Goal: Task Accomplishment & Management: Use online tool/utility

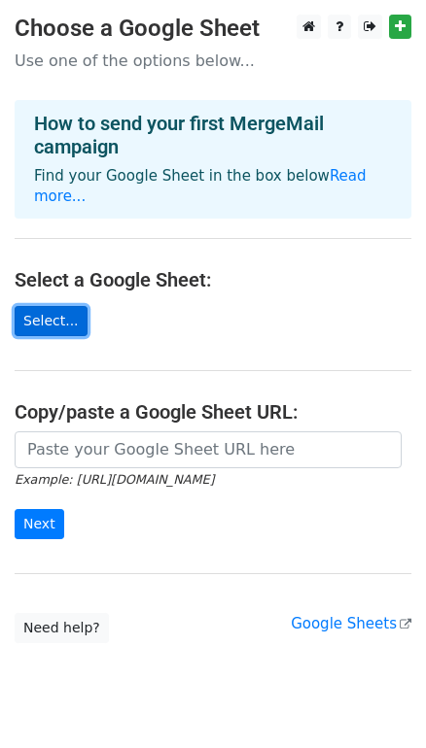
click at [54, 306] on link "Select..." at bounding box center [51, 321] width 73 height 30
click at [32, 306] on link "Select..." at bounding box center [51, 321] width 73 height 30
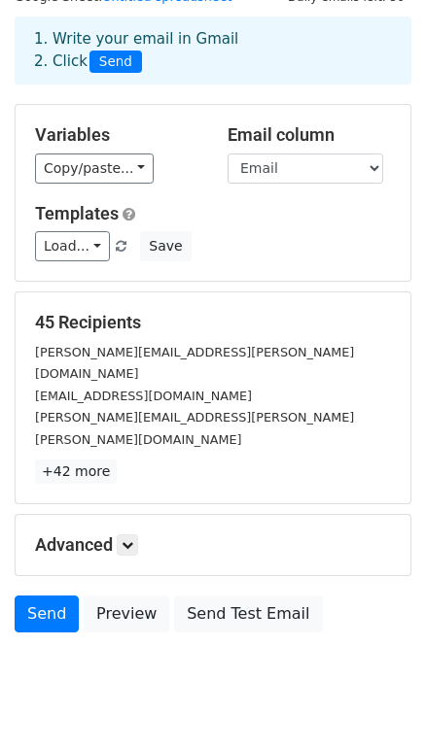
scroll to position [84, 0]
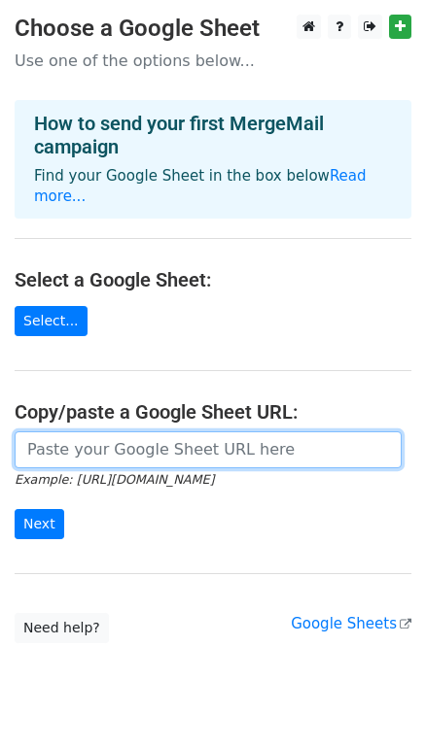
click at [173, 432] on input "url" at bounding box center [208, 450] width 387 height 37
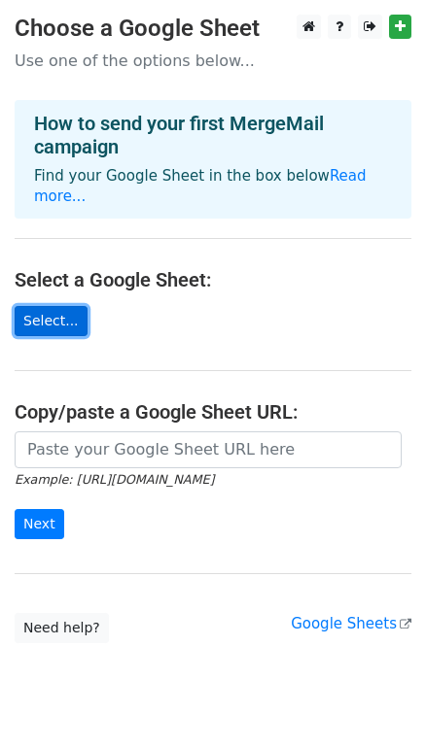
click at [70, 306] on link "Select..." at bounding box center [51, 321] width 73 height 30
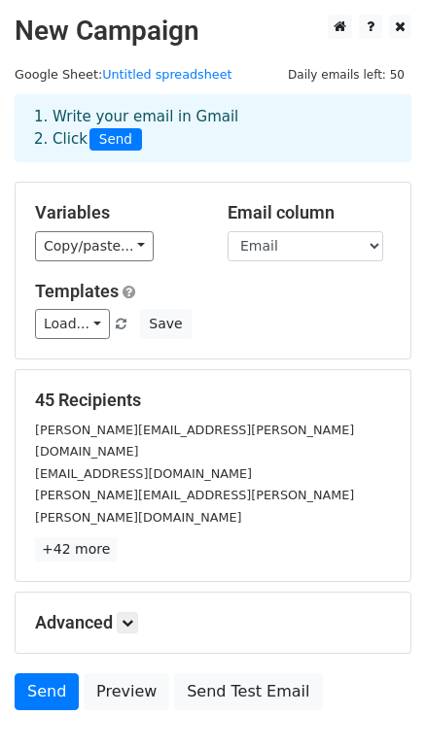
click at [201, 122] on div "1. Write your email in Gmail 2. Click Send" at bounding box center [212, 128] width 387 height 45
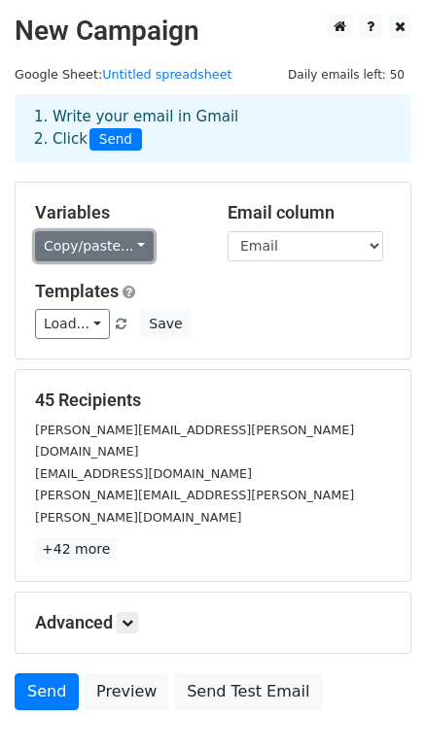
click at [121, 242] on link "Copy/paste..." at bounding box center [94, 246] width 119 height 30
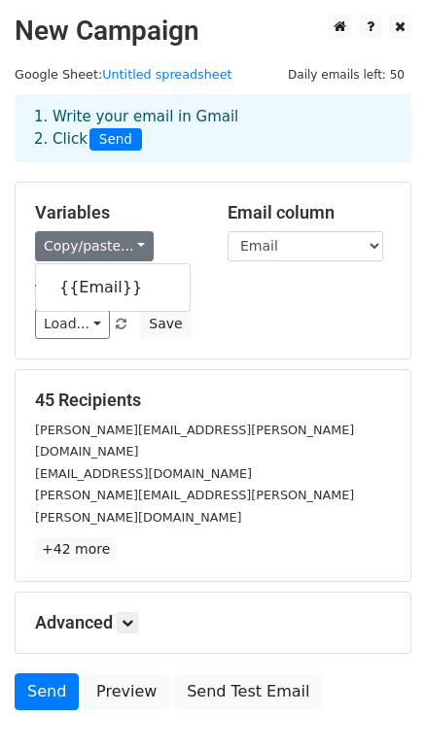
click at [198, 213] on div "Variables Copy/paste... {{Email}}" at bounding box center [116, 231] width 192 height 59
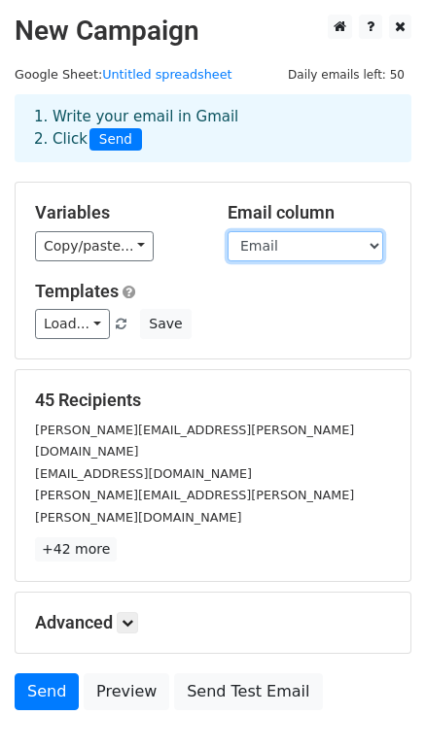
click at [320, 247] on select "Email" at bounding box center [305, 246] width 156 height 30
click at [311, 243] on select "Email" at bounding box center [305, 246] width 156 height 30
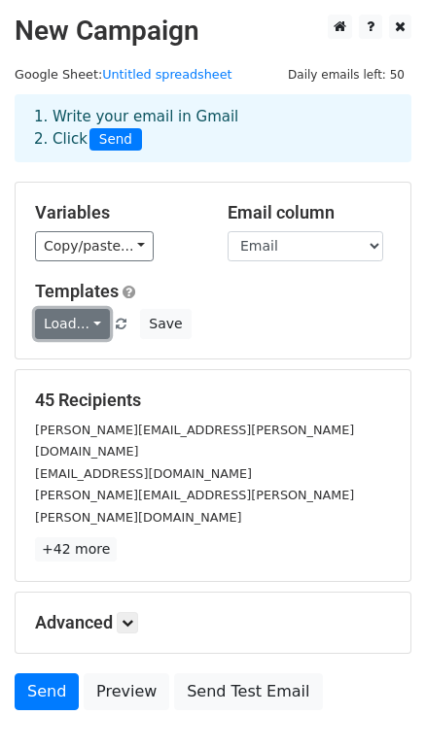
click at [72, 322] on link "Load..." at bounding box center [72, 324] width 75 height 30
click at [88, 322] on link "Load..." at bounding box center [72, 324] width 75 height 30
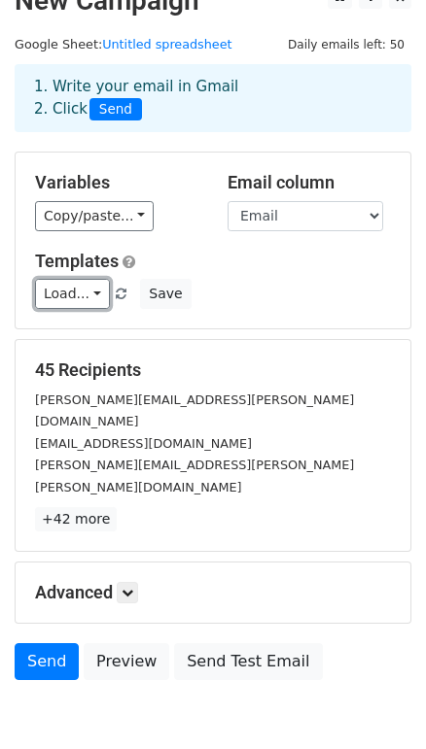
scroll to position [83, 0]
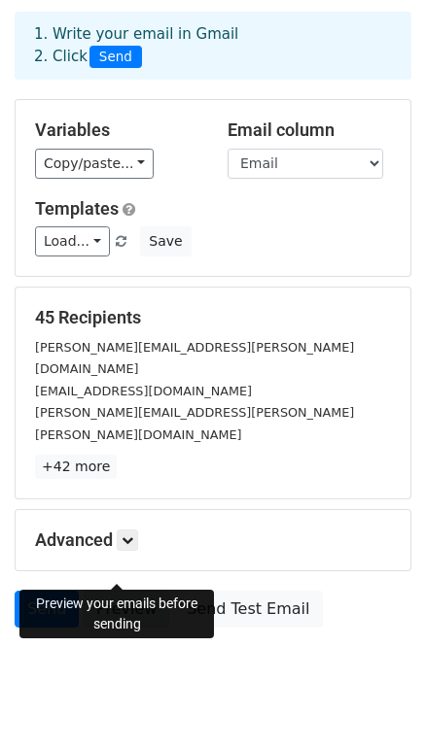
click at [125, 591] on link "Preview" at bounding box center [127, 609] width 86 height 37
click at [117, 591] on link "Preview" at bounding box center [127, 609] width 86 height 37
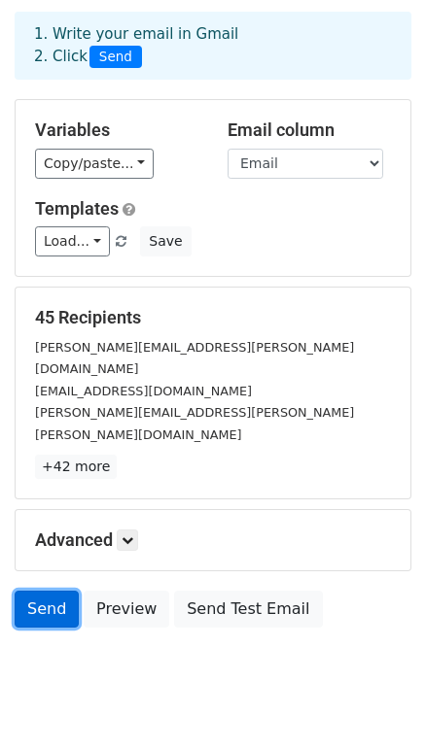
click at [39, 591] on link "Send" at bounding box center [47, 609] width 64 height 37
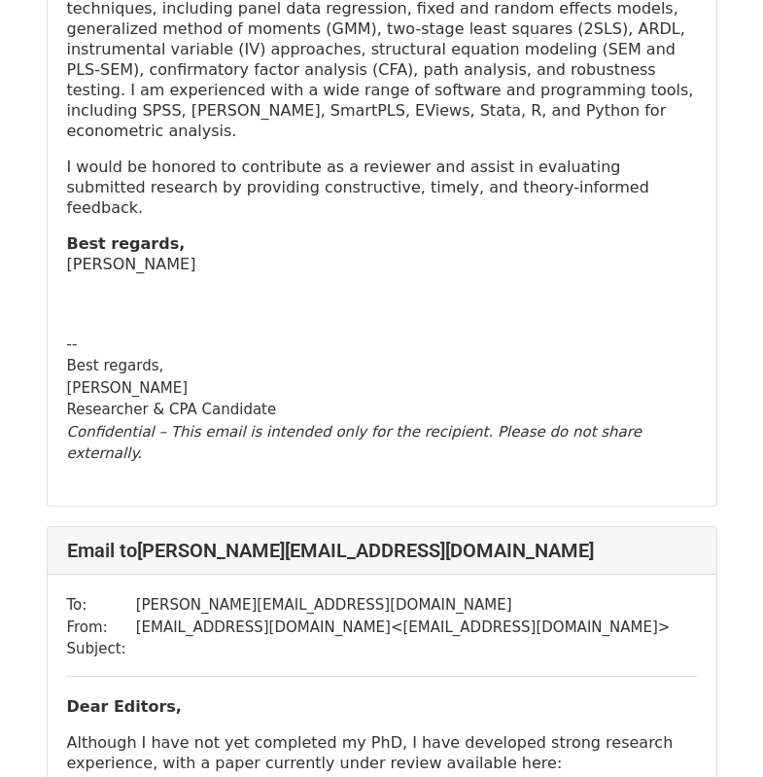
scroll to position [39004, 0]
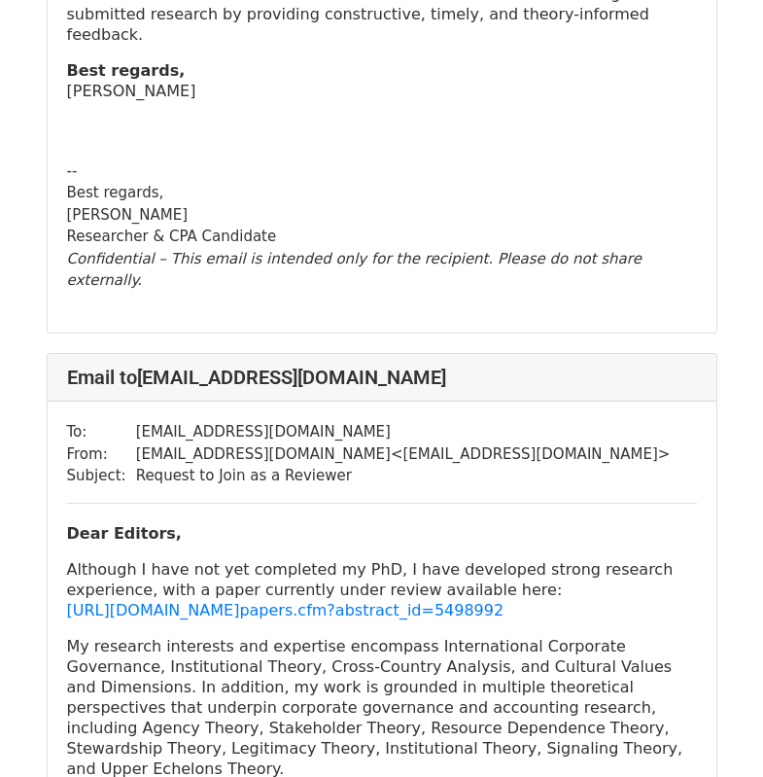
scroll to position [6350, 0]
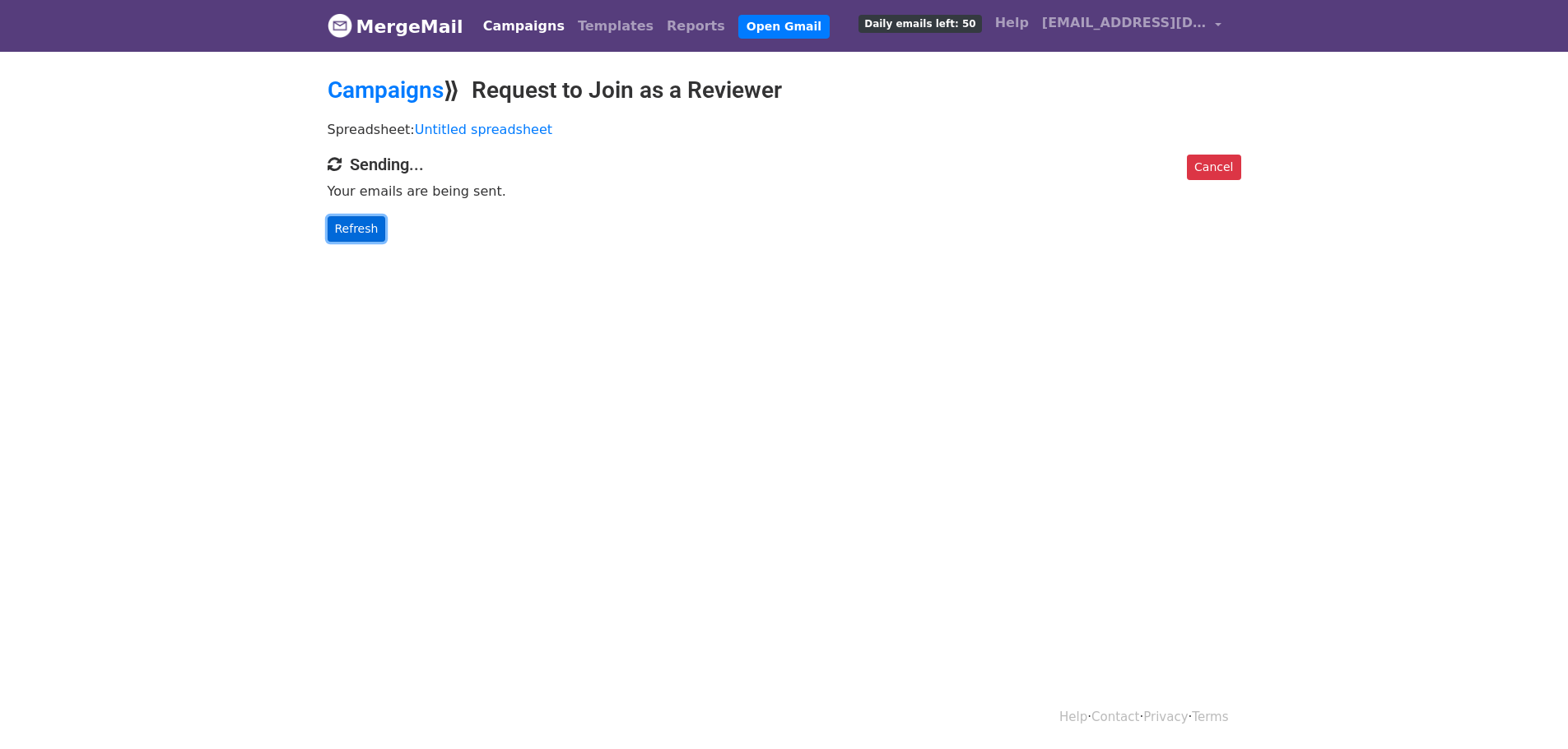
click at [350, 229] on link "Refresh" at bounding box center [356, 229] width 58 height 25
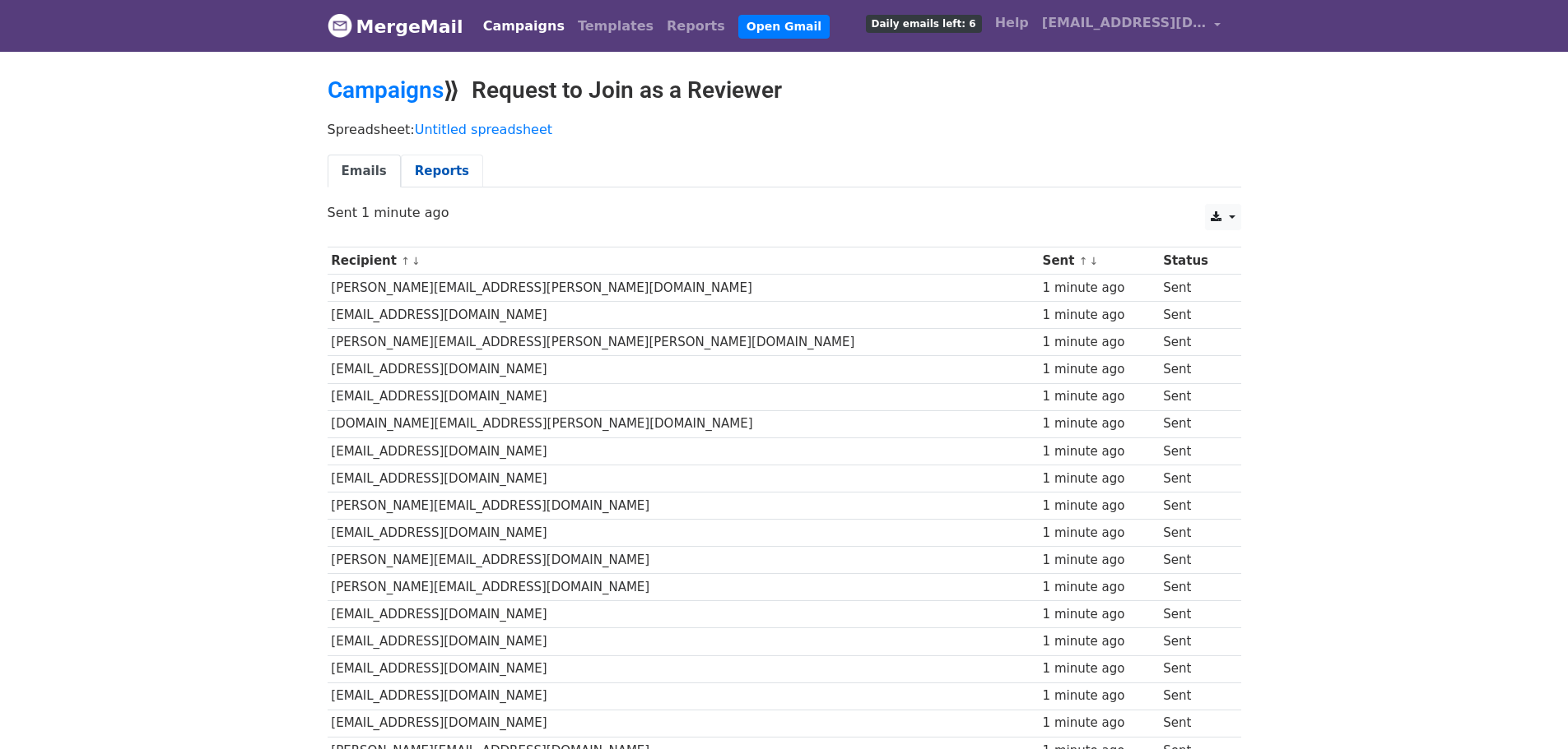
click at [442, 162] on link "Reports" at bounding box center [441, 172] width 82 height 34
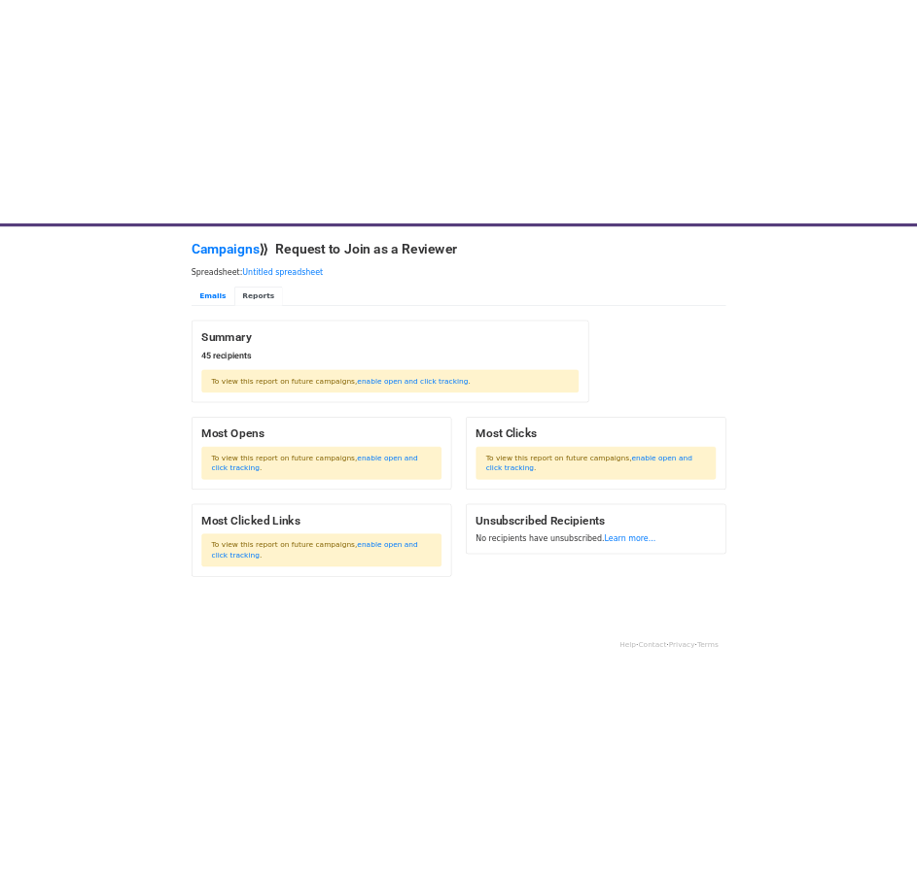
scroll to position [60, 0]
